Goal: Information Seeking & Learning: Learn about a topic

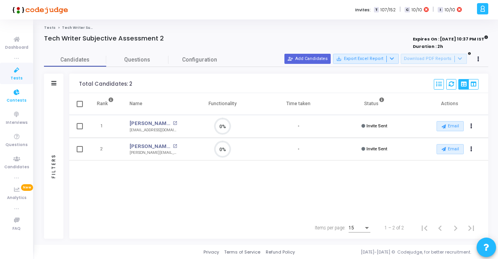
scroll to position [16, 19]
click at [18, 71] on icon at bounding box center [17, 70] width 16 height 10
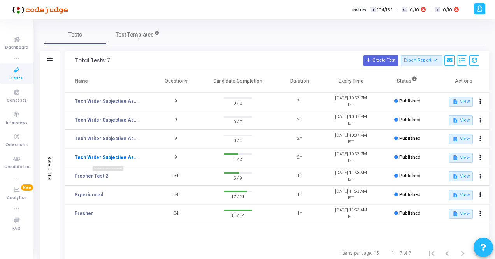
click at [116, 156] on link "Tech Writer Subjective Assessment 2" at bounding box center [107, 157] width 65 height 7
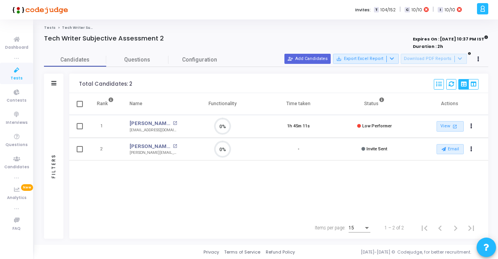
scroll to position [16, 19]
click at [446, 124] on link "View open_in_new" at bounding box center [450, 126] width 27 height 11
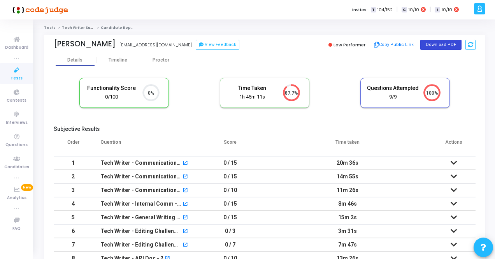
click at [441, 44] on button "Download PDF" at bounding box center [440, 45] width 41 height 10
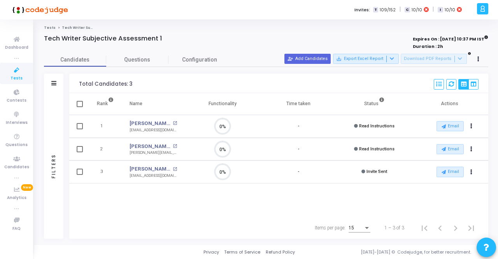
scroll to position [16, 19]
click at [16, 75] on span "Tests" at bounding box center [17, 78] width 12 height 7
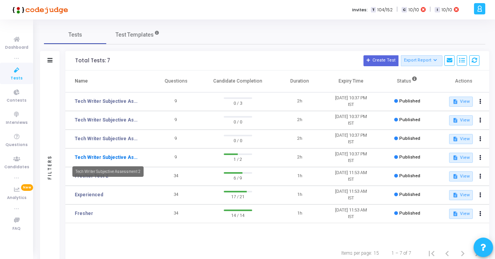
click at [112, 158] on link "Tech Writer Subjective Assessment 2" at bounding box center [107, 157] width 65 height 7
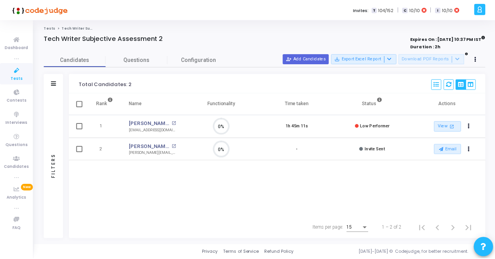
scroll to position [16, 19]
click at [133, 56] on span "Questions" at bounding box center [137, 60] width 62 height 8
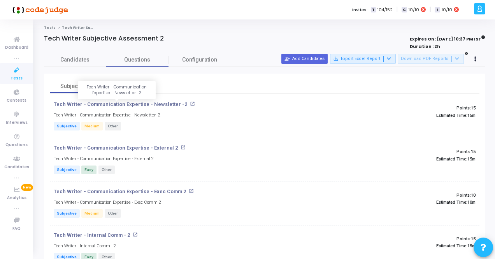
click at [139, 104] on p "Tech Writer - Communication Expertise - Newsletter -2" at bounding box center [121, 104] width 134 height 6
